Goal: Task Accomplishment & Management: Use online tool/utility

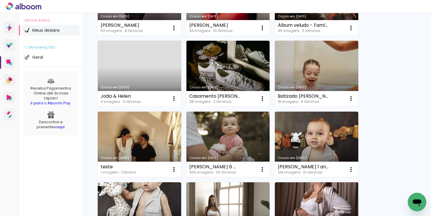
scroll to position [183, 0]
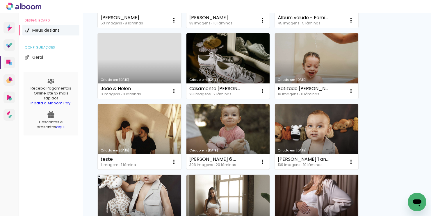
click at [229, 158] on div "[PERSON_NAME] 6 meses" at bounding box center [214, 159] width 51 height 5
click at [233, 159] on div "[PERSON_NAME] 6 meses" at bounding box center [214, 159] width 51 height 5
click at [262, 163] on iron-icon at bounding box center [262, 161] width 7 height 7
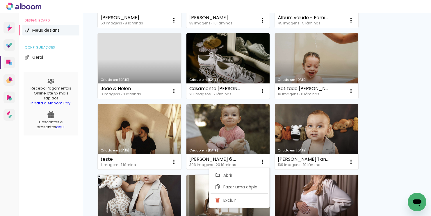
click at [244, 132] on link "Criado em [DATE]" at bounding box center [227, 137] width 83 height 66
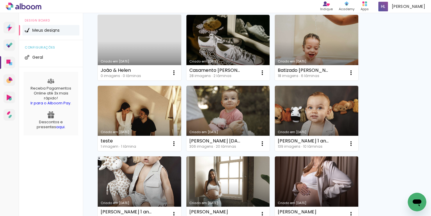
scroll to position [202, 0]
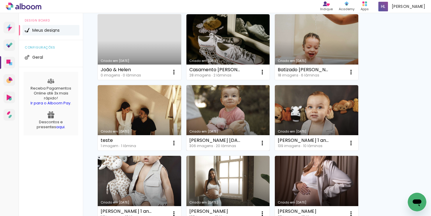
click at [233, 126] on link "Criado em [DATE]" at bounding box center [227, 118] width 83 height 66
